Goal: Task Accomplishment & Management: Use online tool/utility

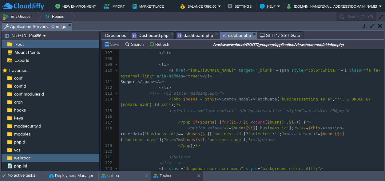
click at [184, 37] on span "dashboard.php" at bounding box center [195, 35] width 36 height 7
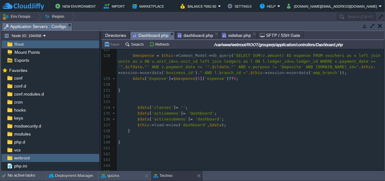
click at [144, 34] on span "Dashboard.php" at bounding box center [150, 36] width 36 height 8
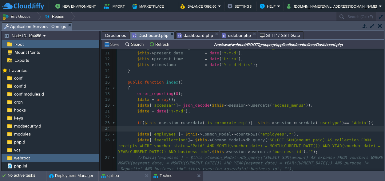
click at [112, 33] on span "Directories" at bounding box center [115, 35] width 21 height 7
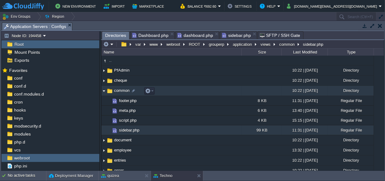
click at [104, 91] on img at bounding box center [103, 91] width 5 height 10
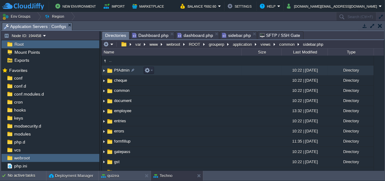
click at [118, 70] on span "PfAdmin" at bounding box center [121, 70] width 17 height 5
click at [239, 44] on button "application" at bounding box center [242, 44] width 21 height 6
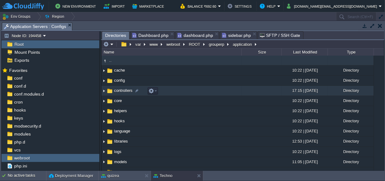
click at [130, 92] on span "controllers" at bounding box center [123, 90] width 20 height 5
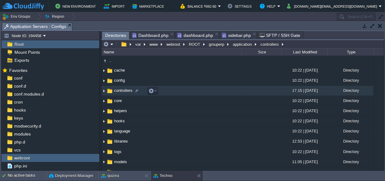
click at [130, 92] on span "controllers" at bounding box center [123, 90] width 20 height 5
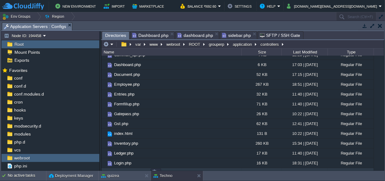
scroll to position [143, 0]
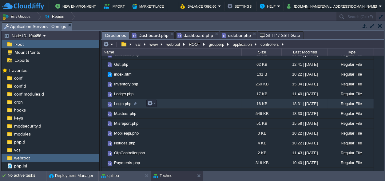
click at [125, 102] on span "Login.php" at bounding box center [122, 103] width 19 height 5
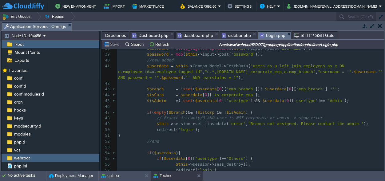
scroll to position [201, 0]
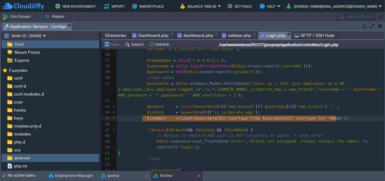
type textarea "$isAdmin = (isset($userdata[0]['usertype']) && $userdata[0]['usertype'] == 'Adm…"
drag, startPoint x: 338, startPoint y: 118, endPoint x: 143, endPoint y: 121, distance: 194.4
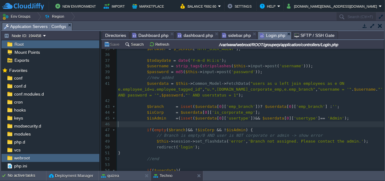
click at [145, 125] on pre "​" at bounding box center [250, 124] width 267 height 6
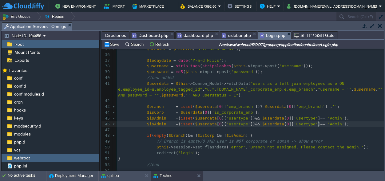
click at [327, 124] on span "'Admin'" at bounding box center [335, 124] width 17 height 5
type textarea "PF"
click at [150, 123] on span "$isAdmin" at bounding box center [156, 124] width 19 height 5
type textarea "Pf"
type textarea "F"
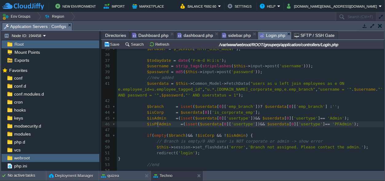
click at [157, 124] on span "$isPFAdmin" at bounding box center [159, 124] width 24 height 5
type textarea "$isPFAdmin"
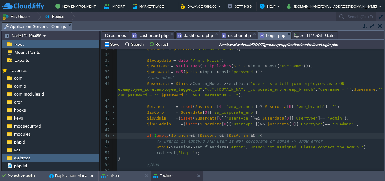
scroll to position [0, 11]
type textarea "&& !"
click at [112, 42] on button "Save" at bounding box center [112, 44] width 17 height 6
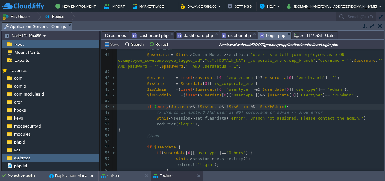
scroll to position [0, 0]
type textarea "$isPFAdmin"
drag, startPoint x: 272, startPoint y: 107, endPoint x: 250, endPoint y: 107, distance: 22.1
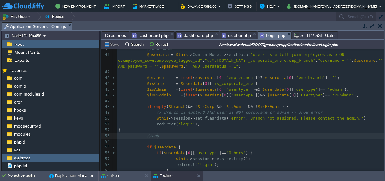
click at [165, 135] on pre "//end" at bounding box center [250, 136] width 267 height 6
click at [157, 126] on span "redirect" at bounding box center [165, 124] width 19 height 5
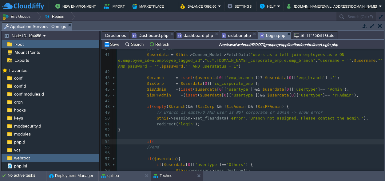
type textarea "if()"
paste textarea "{"
type textarea "{}"
type textarea "if($isPFAdmin){}"
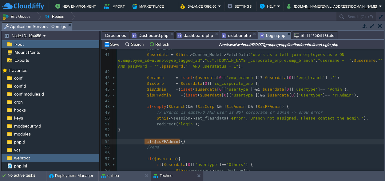
drag, startPoint x: 181, startPoint y: 142, endPoint x: 145, endPoint y: 141, distance: 36.0
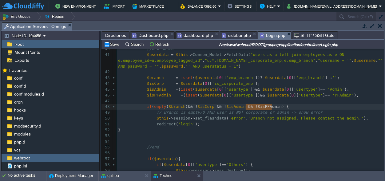
type textarea "!$isPFAdmin"
drag, startPoint x: 272, startPoint y: 107, endPoint x: 248, endPoint y: 107, distance: 23.3
click at [309, 112] on pre "// Branch is empty/0 AND user is NOT corporate or admin -> show error" at bounding box center [250, 113] width 267 height 6
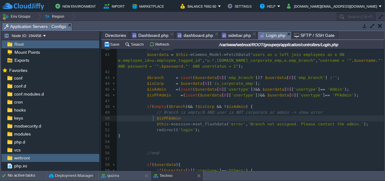
click at [154, 117] on div "xxxxxxxxxx 25 $data [ 'accessar' ] = json_decode ( $this -> session -> userdata…" at bounding box center [250, 100] width 267 height 283
type textarea "$isPFAdmin"
drag, startPoint x: 179, startPoint y: 119, endPoint x: 154, endPoint y: 119, distance: 24.9
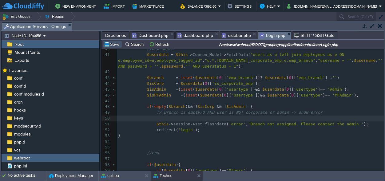
click at [110, 43] on button "Save" at bounding box center [112, 44] width 17 height 6
click at [327, 95] on div "xxxxxxxxxx 25 $data [ 'accessar' ] = json_decode ( $this -> session -> userdata…" at bounding box center [250, 100] width 267 height 283
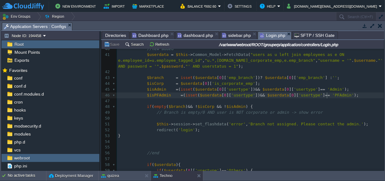
type textarea "PFAdmin"
type textarea "$isPFAdmin"
drag, startPoint x: 167, startPoint y: 96, endPoint x: 145, endPoint y: 97, distance: 22.8
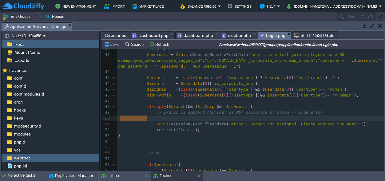
scroll to position [0, 28]
drag, startPoint x: 157, startPoint y: 117, endPoint x: 116, endPoint y: 116, distance: 40.2
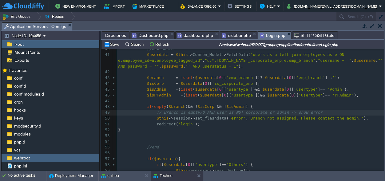
scroll to position [258, 0]
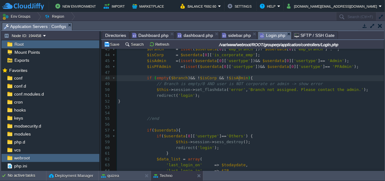
paste textarea
click at [238, 77] on span "$isAdmin$isPFAdmin" at bounding box center [247, 78] width 43 height 5
type textarea "&& !"
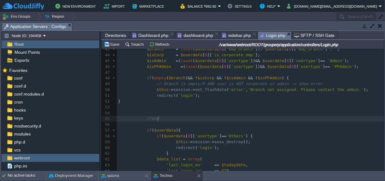
click at [256, 120] on pre "//end" at bounding box center [250, 119] width 267 height 6
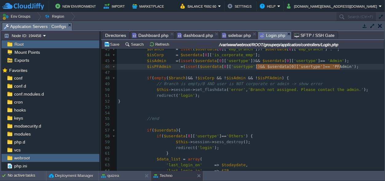
scroll to position [0, 81]
type textarea "== 'PFAdmin'"
drag, startPoint x: 340, startPoint y: 66, endPoint x: 314, endPoint y: 67, distance: 26.1
type textarea "PFAdmin"
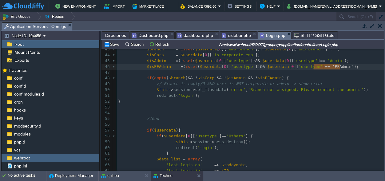
scroll to position [0, 15]
click at [116, 43] on button "Save" at bounding box center [112, 44] width 17 height 6
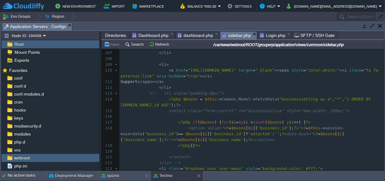
scroll to position [717, 0]
click at [227, 34] on span "sidebar.php" at bounding box center [236, 36] width 29 height 8
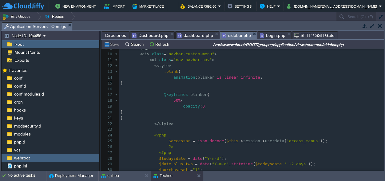
scroll to position [57, 0]
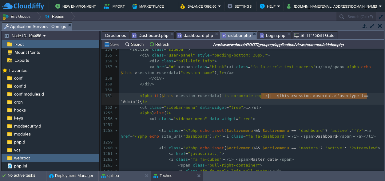
type textarea "|| $this->session->userdata('usertype') == 'Admin'"
drag, startPoint x: 366, startPoint y: 95, endPoint x: 259, endPoint y: 98, distance: 107.3
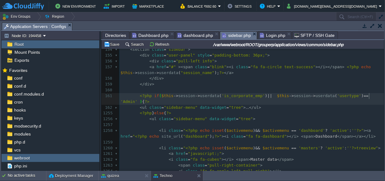
paste textarea
type textarea "Admin"
paste textarea
click at [272, 105] on pre "< ul class = "sidebar-menu" data-widget = "tree" > ... </ ul >" at bounding box center [251, 108] width 264 height 6
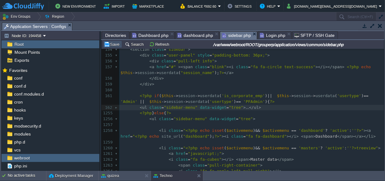
click at [115, 45] on button "Save" at bounding box center [112, 44] width 17 height 6
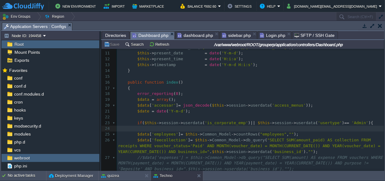
click at [147, 33] on span "Dashboard.php" at bounding box center [150, 36] width 36 height 8
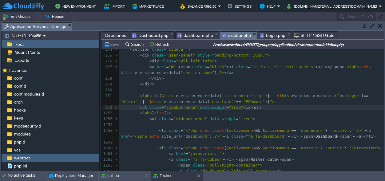
click at [232, 34] on span "sidebar.php" at bounding box center [236, 36] width 29 height 8
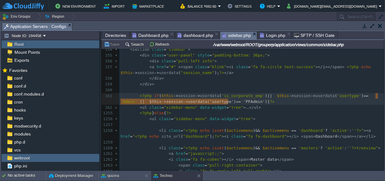
type textarea "|| $this->session->userdata('usertype') == 'PFAdmin'"
drag, startPoint x: 228, startPoint y: 101, endPoint x: 368, endPoint y: 97, distance: 140.4
click at [182, 34] on span "dashboard.php" at bounding box center [195, 35] width 36 height 7
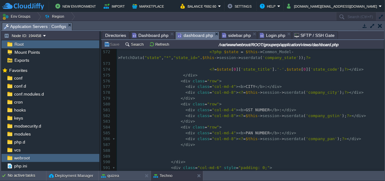
scroll to position [3479, 0]
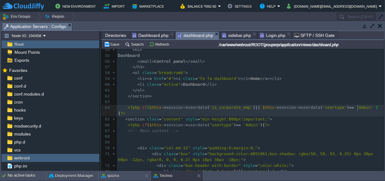
paste textarea
click at [111, 42] on button "Save" at bounding box center [112, 44] width 17 height 6
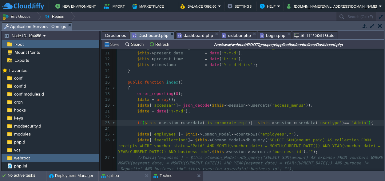
click at [152, 35] on span "Dashboard.php" at bounding box center [150, 36] width 36 height 8
paste textarea
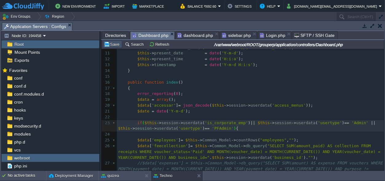
click at [115, 43] on button "Save" at bounding box center [112, 44] width 17 height 6
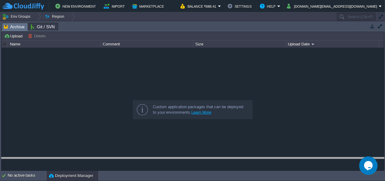
drag, startPoint x: 150, startPoint y: 24, endPoint x: 159, endPoint y: 188, distance: 164.3
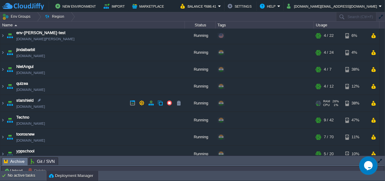
scroll to position [42, 0]
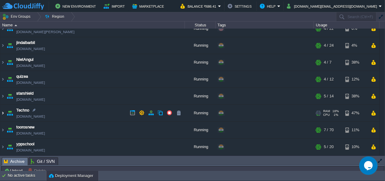
click at [2, 113] on img at bounding box center [2, 113] width 5 height 17
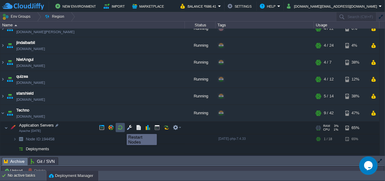
click at [121, 128] on button "button" at bounding box center [120, 128] width 6 height 6
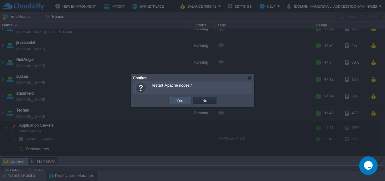
click at [178, 98] on button "Yes" at bounding box center [180, 101] width 10 height 6
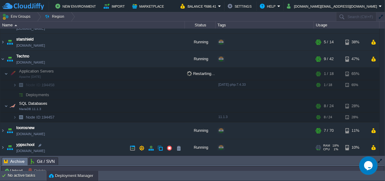
scroll to position [97, 0]
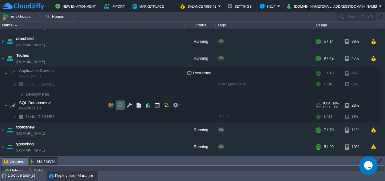
click at [121, 104] on button "button" at bounding box center [120, 105] width 6 height 6
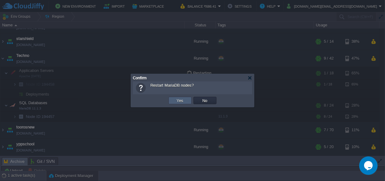
click at [179, 101] on button "Yes" at bounding box center [180, 101] width 10 height 6
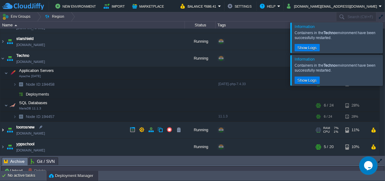
click at [3, 130] on img at bounding box center [2, 130] width 5 height 17
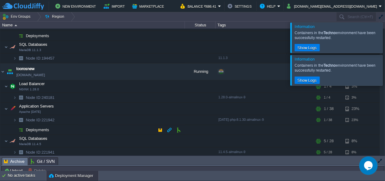
scroll to position [174, 0]
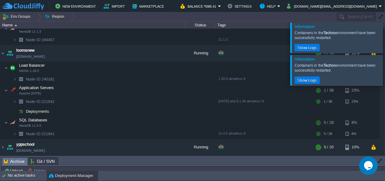
click at [384, 73] on div at bounding box center [392, 70] width 0 height 30
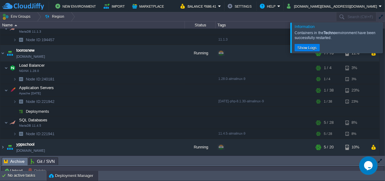
click at [384, 43] on div at bounding box center [392, 37] width 0 height 30
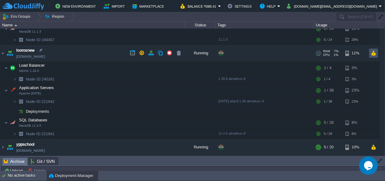
click at [374, 53] on button "button" at bounding box center [372, 53] width 5 height 6
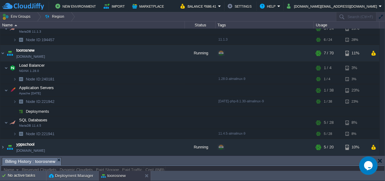
click at [199, 2] on body "New Environment Import Marketplace Bonus ₹0.00 Upgrade Account Balance ₹686.41 …" at bounding box center [192, 90] width 385 height 181
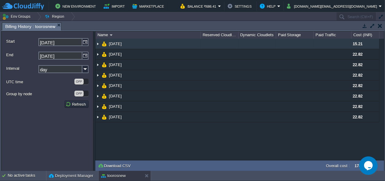
click at [98, 43] on img at bounding box center [97, 44] width 5 height 10
click at [98, 42] on img at bounding box center [97, 44] width 5 height 10
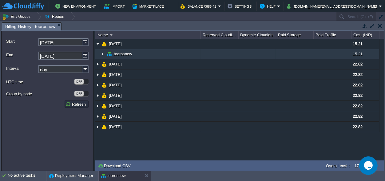
click at [101, 53] on img at bounding box center [102, 54] width 5 height 10
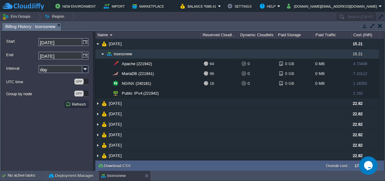
click at [102, 53] on img at bounding box center [102, 54] width 5 height 10
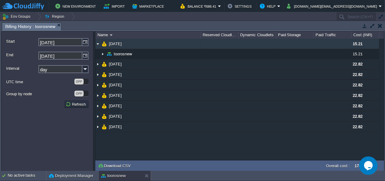
click at [96, 44] on img at bounding box center [97, 44] width 5 height 10
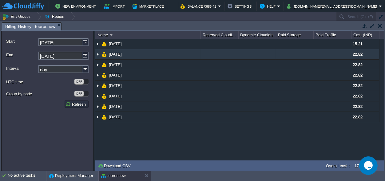
click at [96, 52] on img at bounding box center [97, 54] width 5 height 10
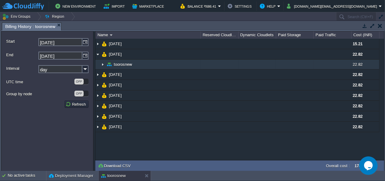
click at [101, 64] on img at bounding box center [102, 65] width 5 height 10
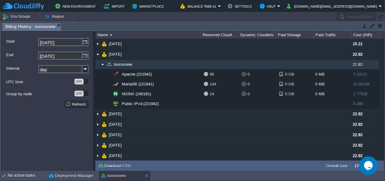
click at [103, 63] on img at bounding box center [102, 65] width 5 height 10
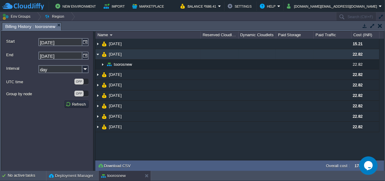
click at [97, 54] on img at bounding box center [97, 54] width 5 height 10
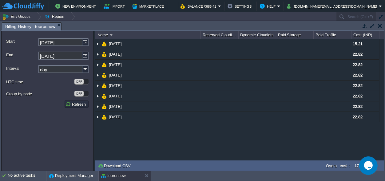
click at [380, 25] on button "button" at bounding box center [379, 26] width 4 height 6
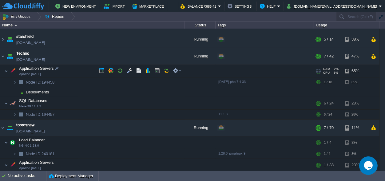
scroll to position [72, 0]
